Goal: Obtain resource: Download file/media

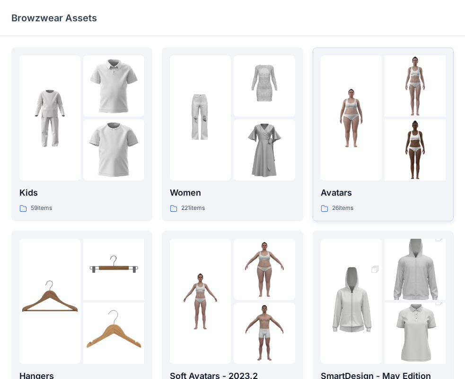
scroll to position [235, 0]
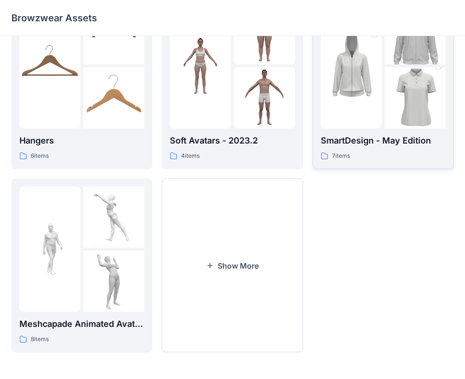
click at [399, 143] on p "SmartDesign - May Edition" at bounding box center [383, 140] width 125 height 13
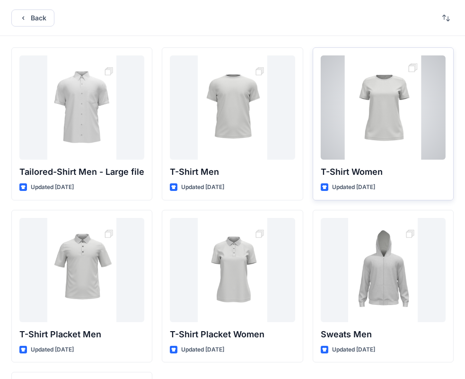
click at [370, 143] on div at bounding box center [383, 107] width 125 height 104
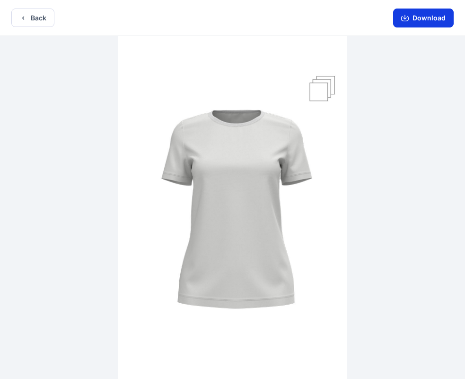
click at [414, 19] on button "Download" at bounding box center [423, 18] width 61 height 19
click at [422, 16] on button "Download" at bounding box center [423, 18] width 61 height 19
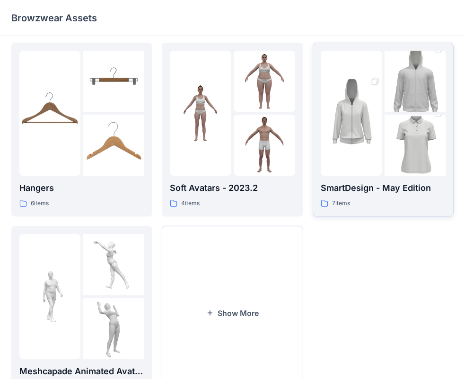
scroll to position [141, 0]
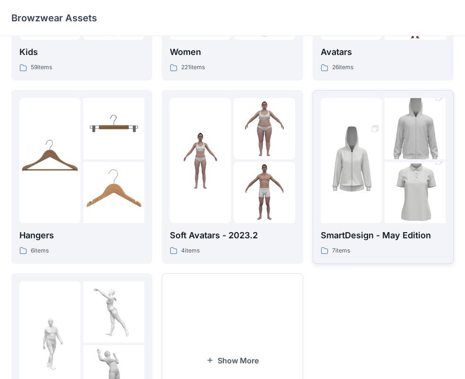
click at [410, 261] on link "SmartDesign - May Edition 7 items" at bounding box center [383, 177] width 141 height 174
